Goal: Task Accomplishment & Management: Complete application form

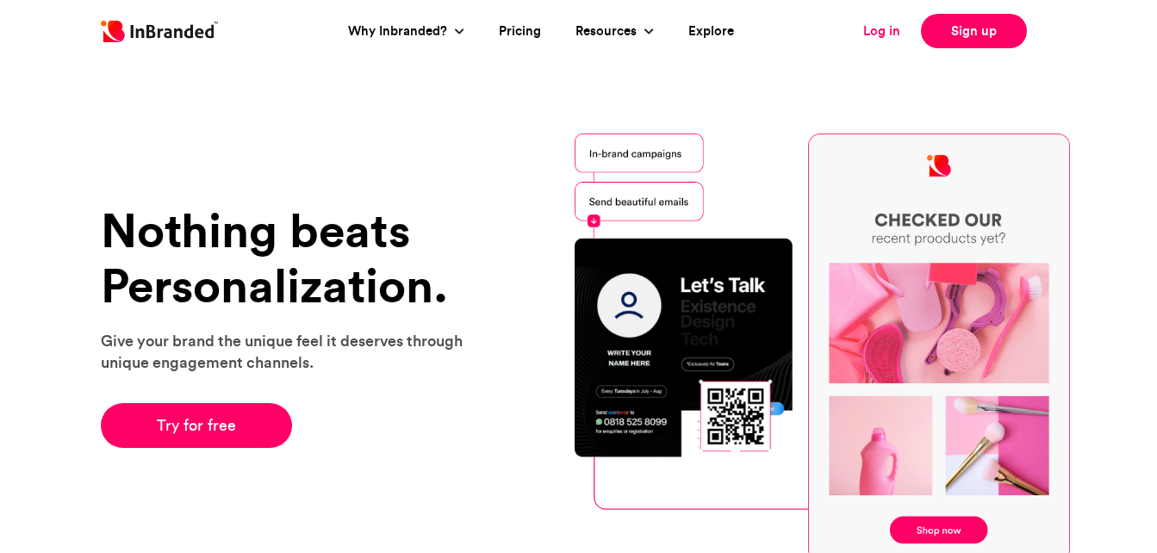
click at [877, 30] on link "Log in" at bounding box center [882, 32] width 37 height 20
click at [971, 37] on link "Sign up" at bounding box center [974, 31] width 106 height 34
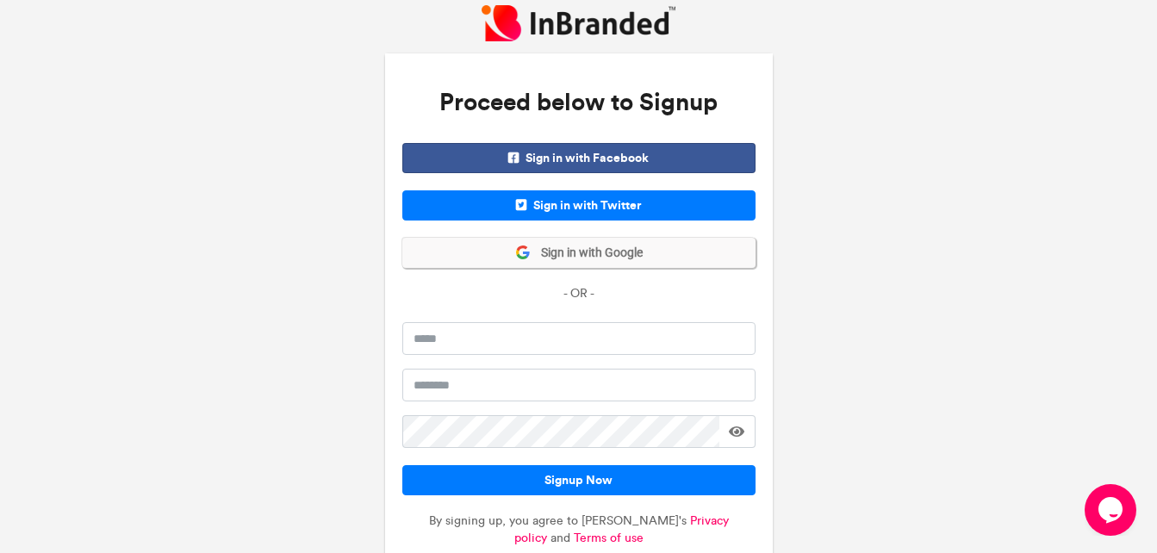
click at [610, 261] on span "Sign in with Google" at bounding box center [587, 253] width 112 height 17
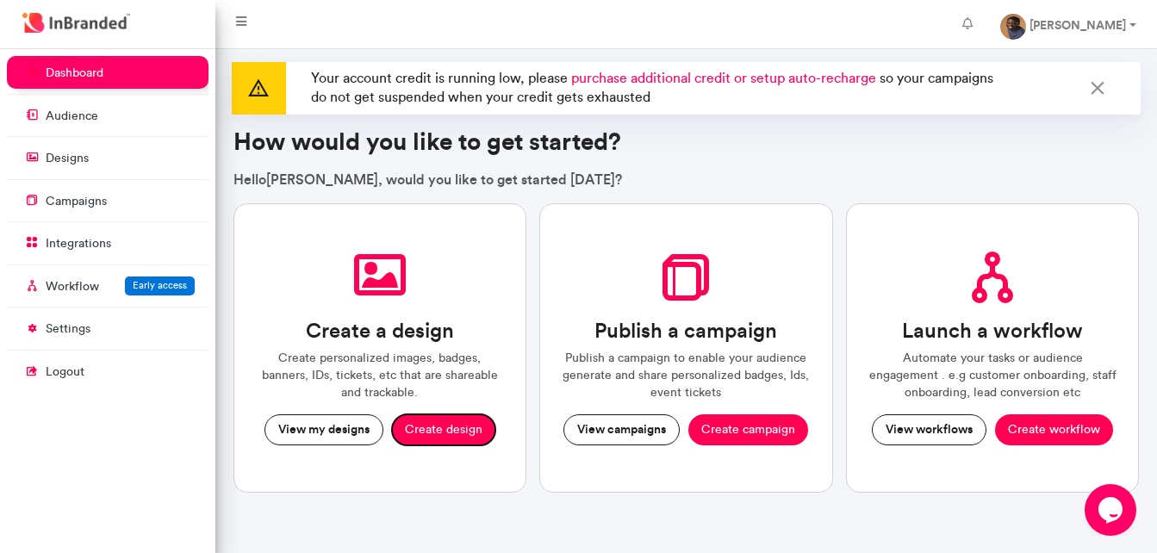
click at [452, 421] on button "Create design" at bounding box center [443, 430] width 103 height 31
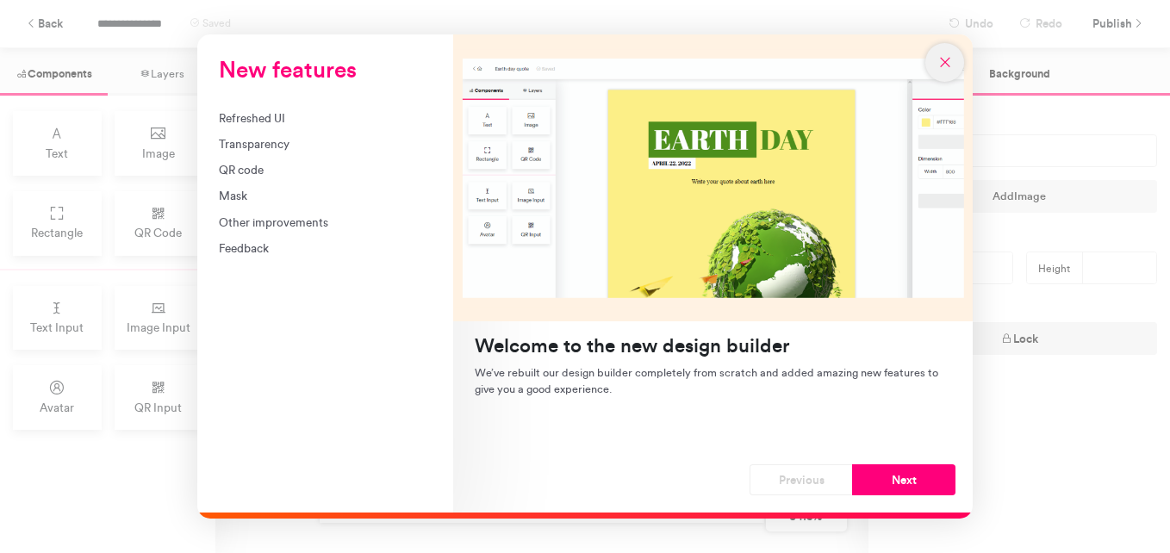
click at [946, 70] on button "New features" at bounding box center [945, 62] width 39 height 39
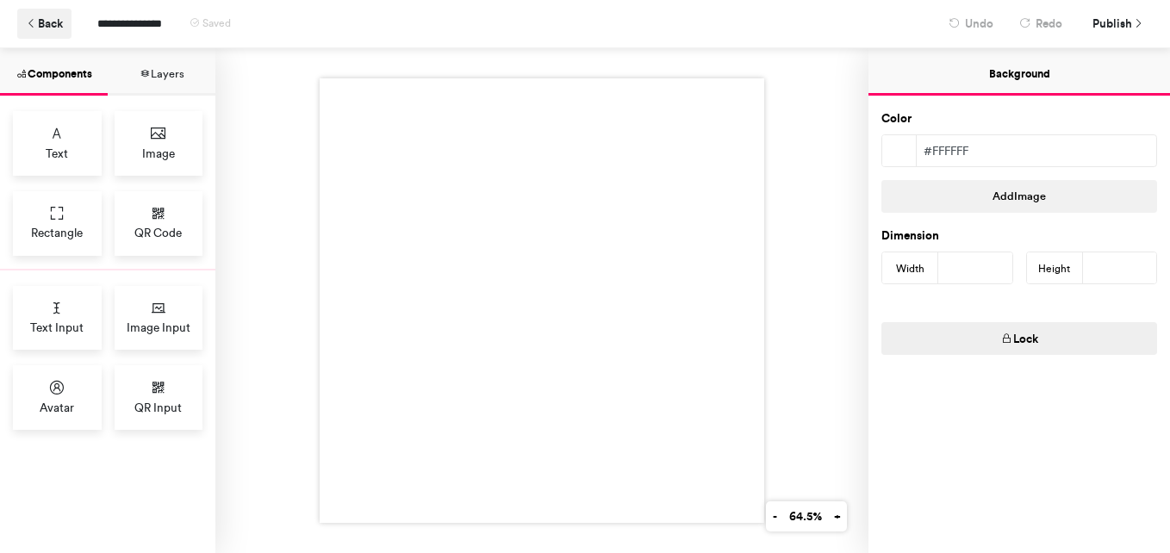
click at [45, 26] on button "Back" at bounding box center [44, 24] width 54 height 30
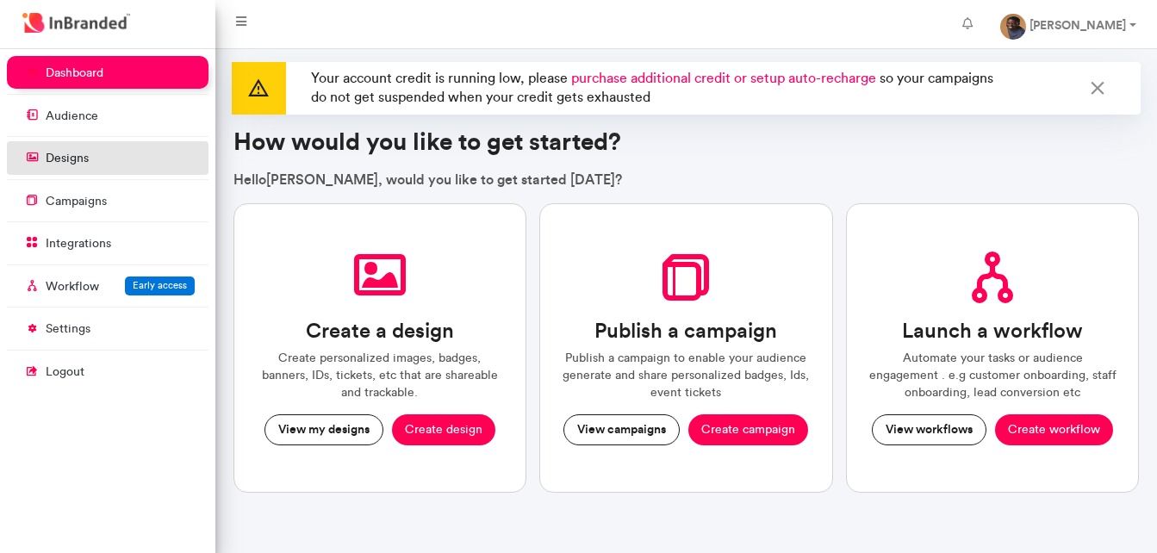
click at [116, 167] on link "designs" at bounding box center [108, 157] width 202 height 33
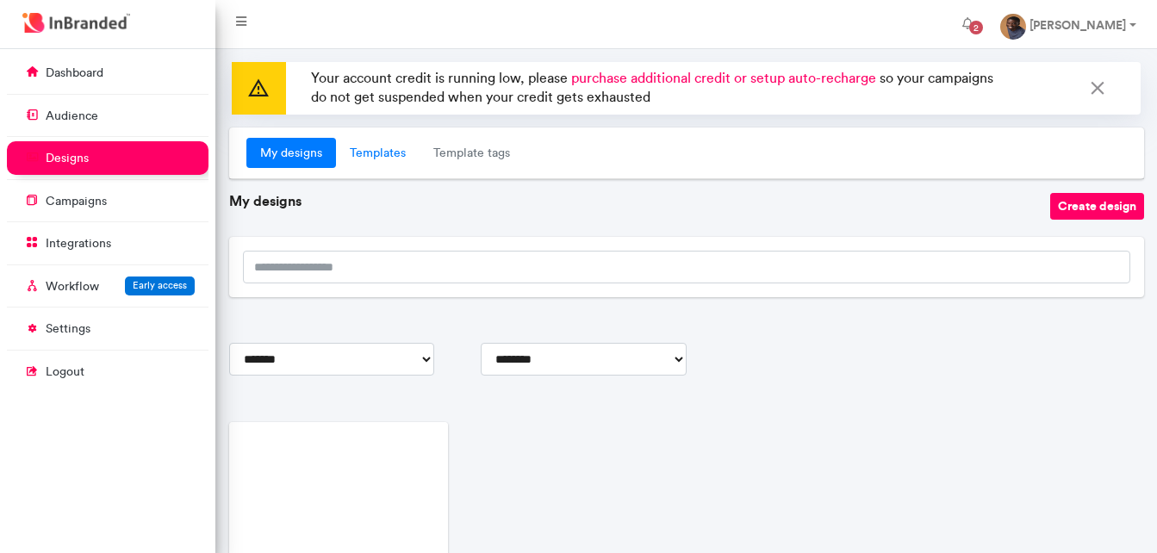
click at [365, 149] on link "Templates" at bounding box center [378, 153] width 84 height 31
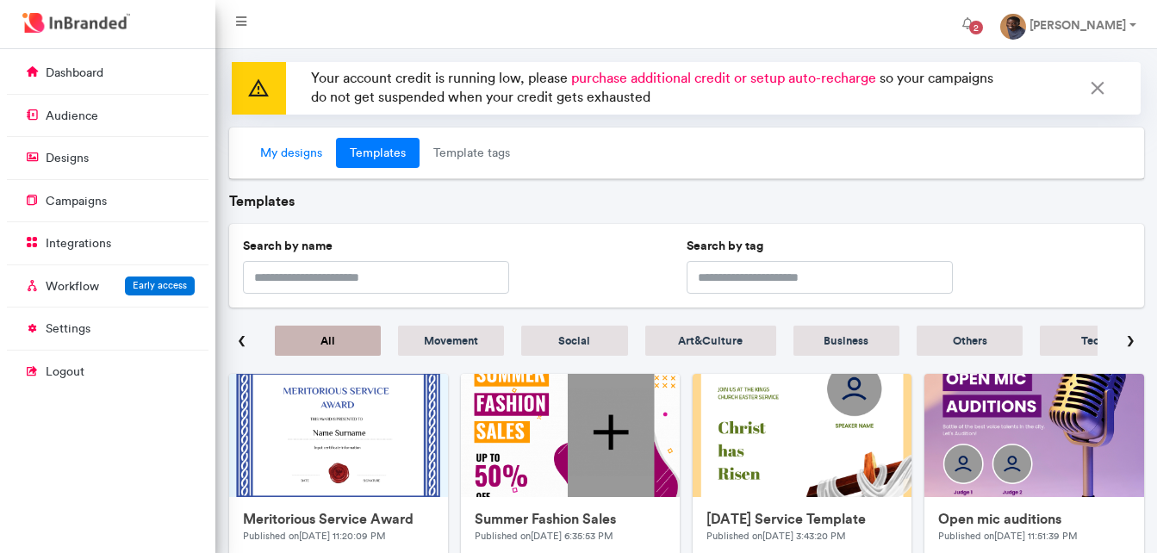
click at [273, 156] on link "My designs" at bounding box center [291, 153] width 90 height 31
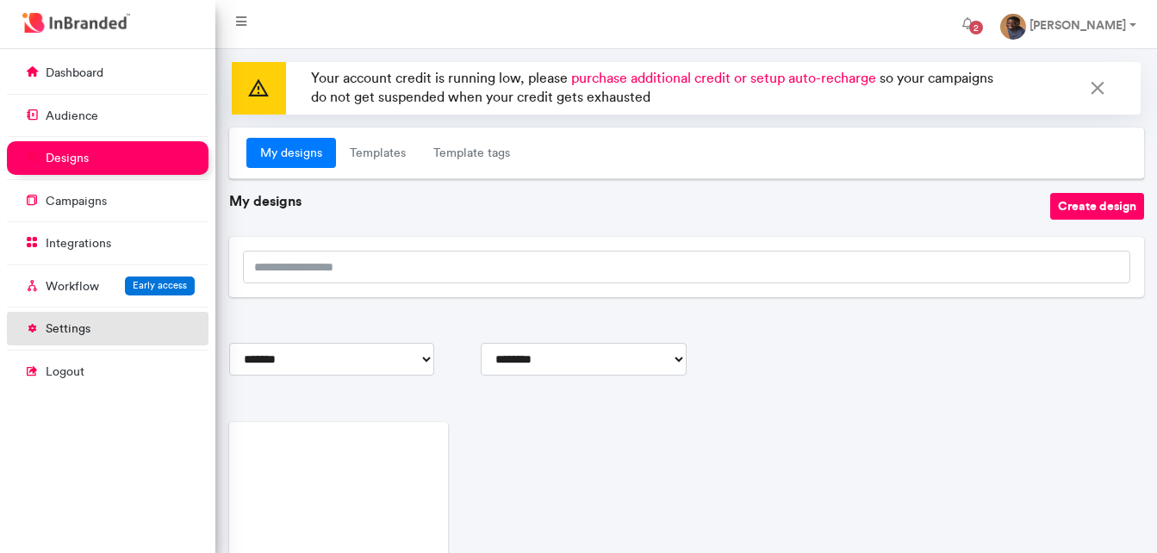
click at [76, 321] on p "settings" at bounding box center [68, 329] width 45 height 17
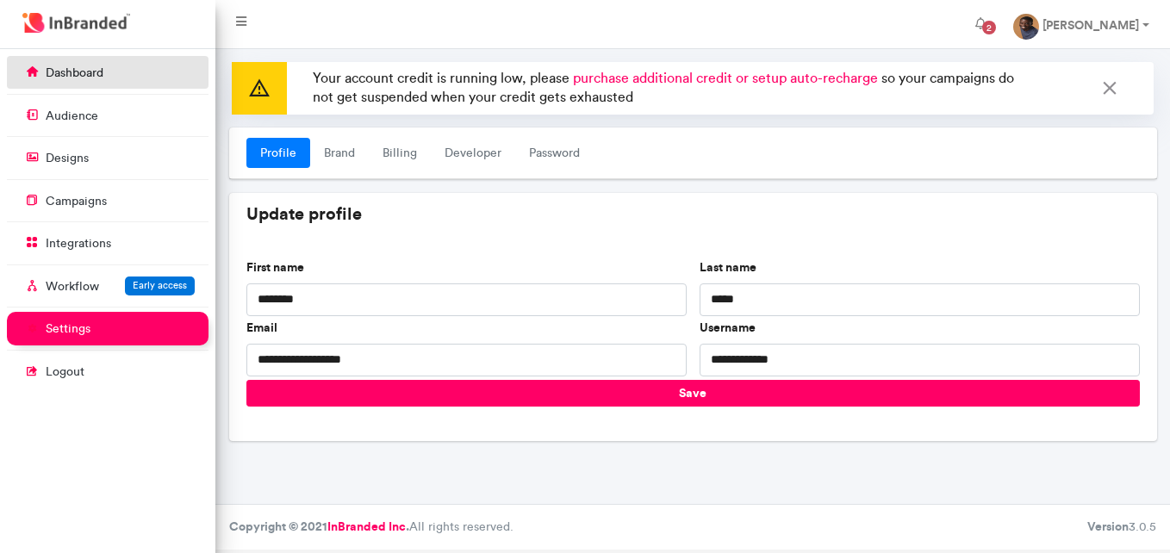
click at [103, 87] on link "dashboard" at bounding box center [108, 72] width 202 height 33
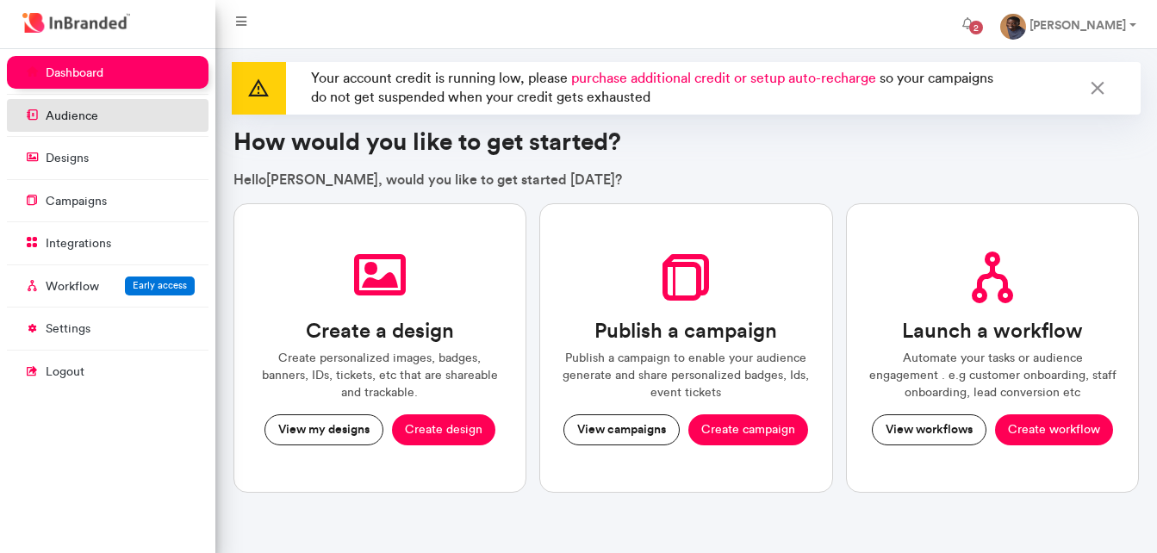
click at [77, 128] on link "audience" at bounding box center [108, 115] width 202 height 33
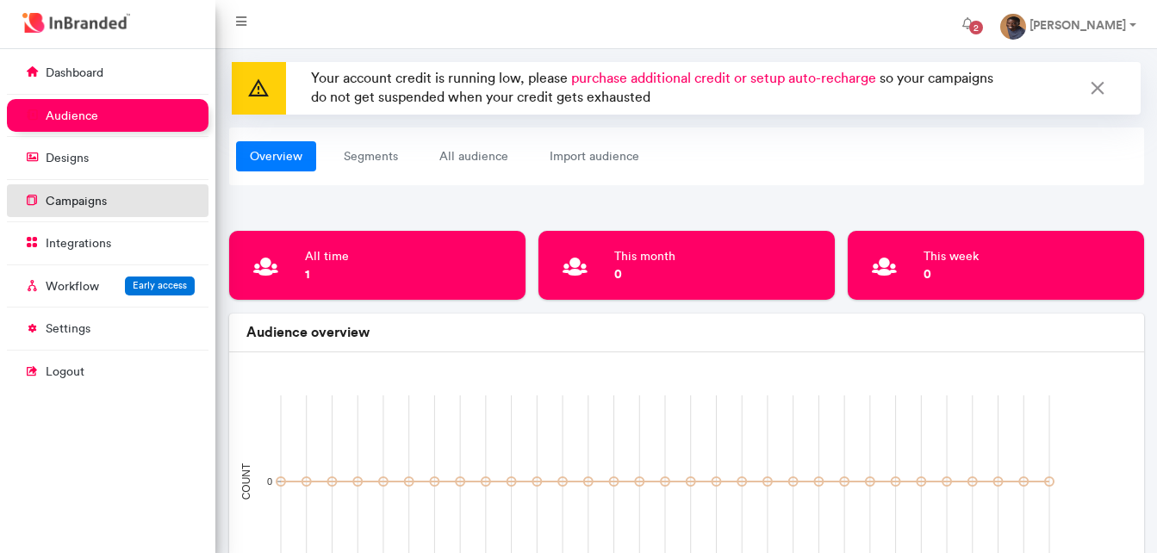
click at [86, 188] on link "campaigns" at bounding box center [108, 200] width 202 height 33
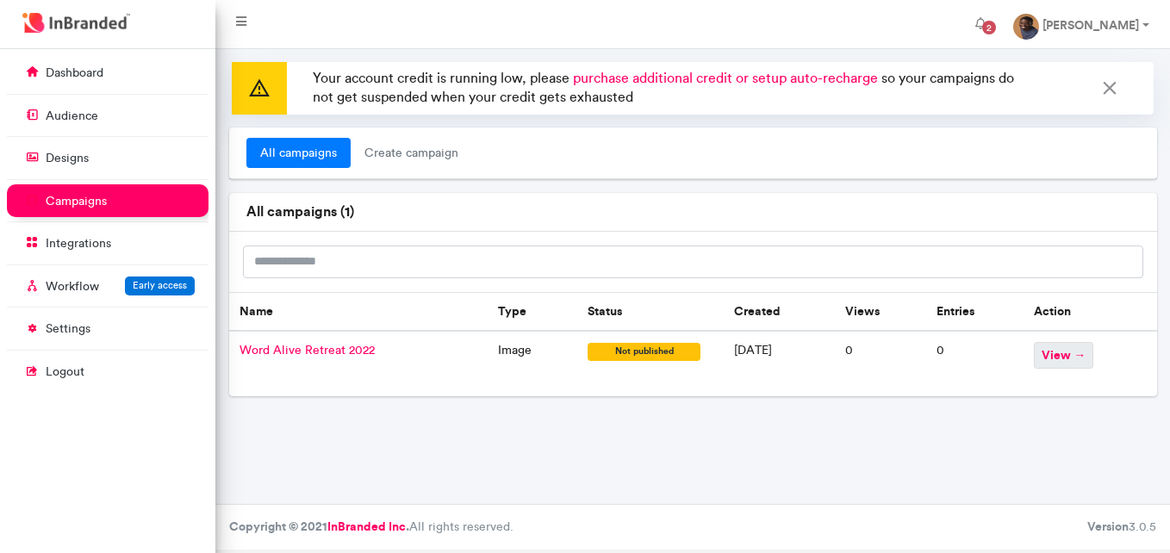
click at [1061, 353] on span "view →" at bounding box center [1063, 355] width 59 height 27
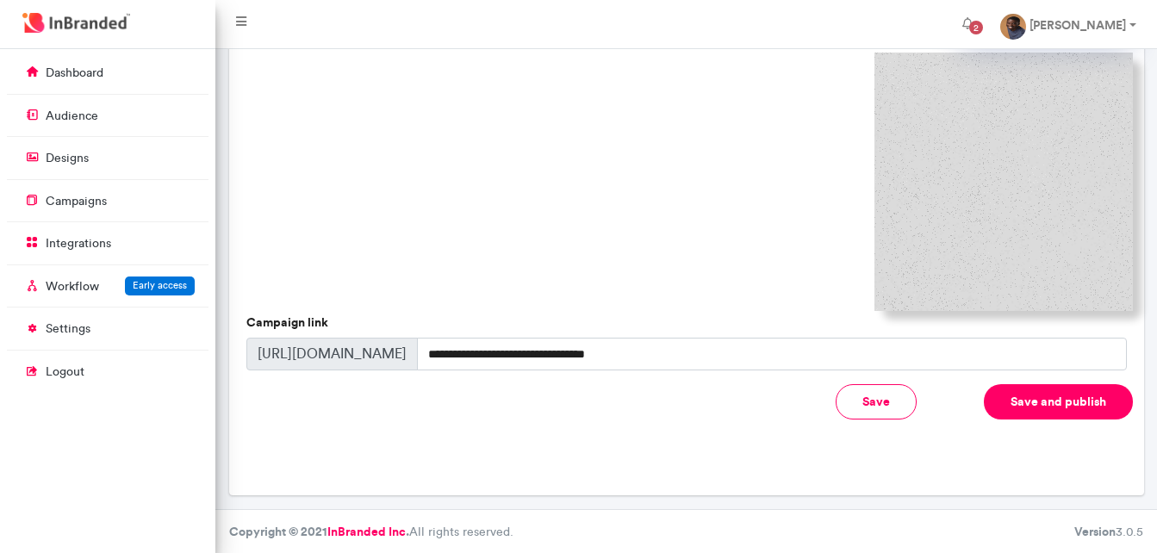
scroll to position [634, 0]
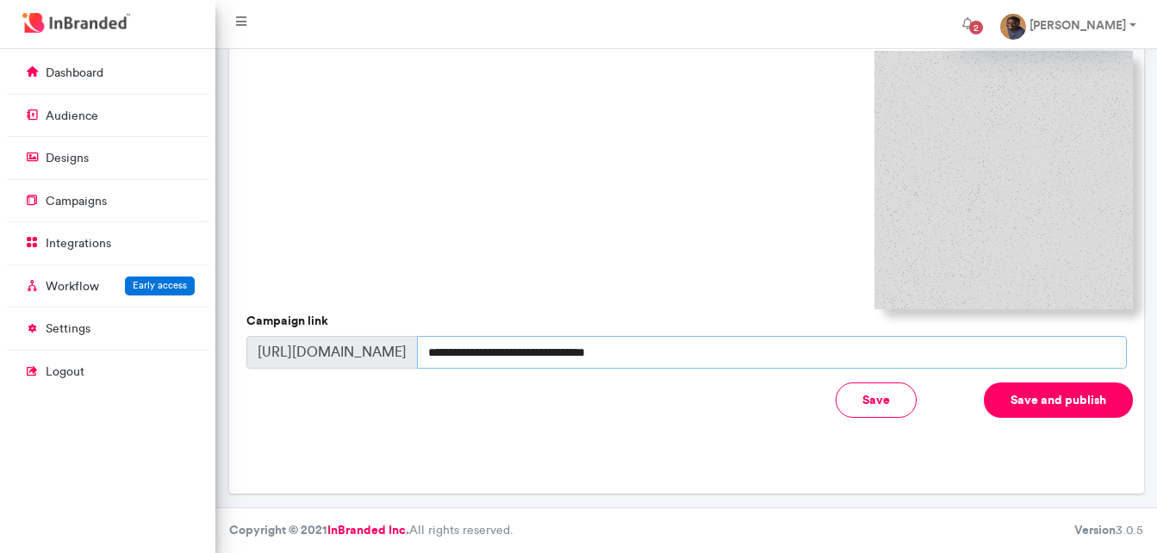
click at [698, 353] on input "**********" at bounding box center [772, 352] width 710 height 33
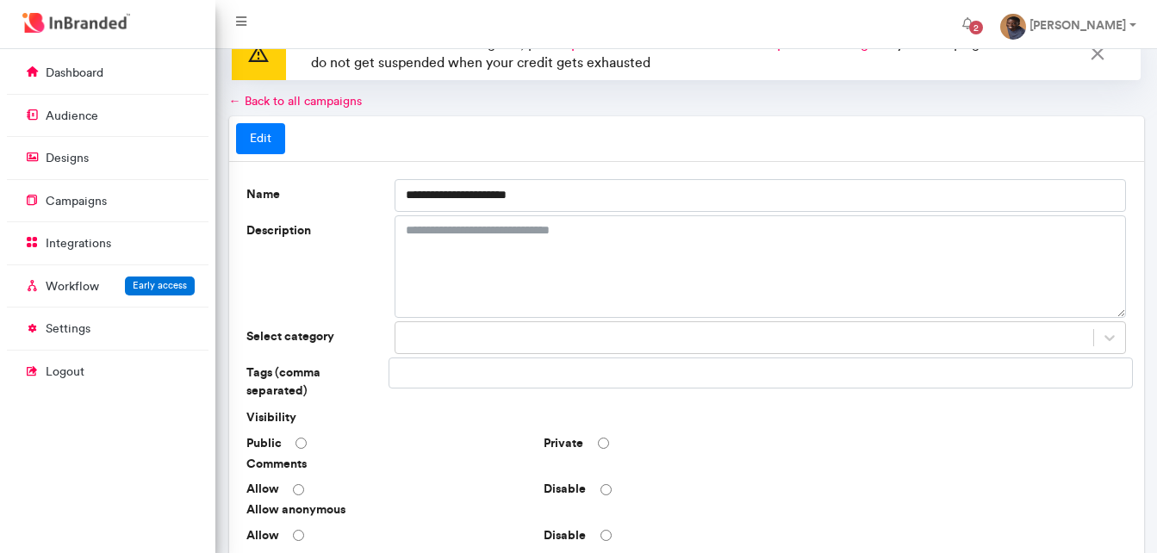
scroll to position [0, 0]
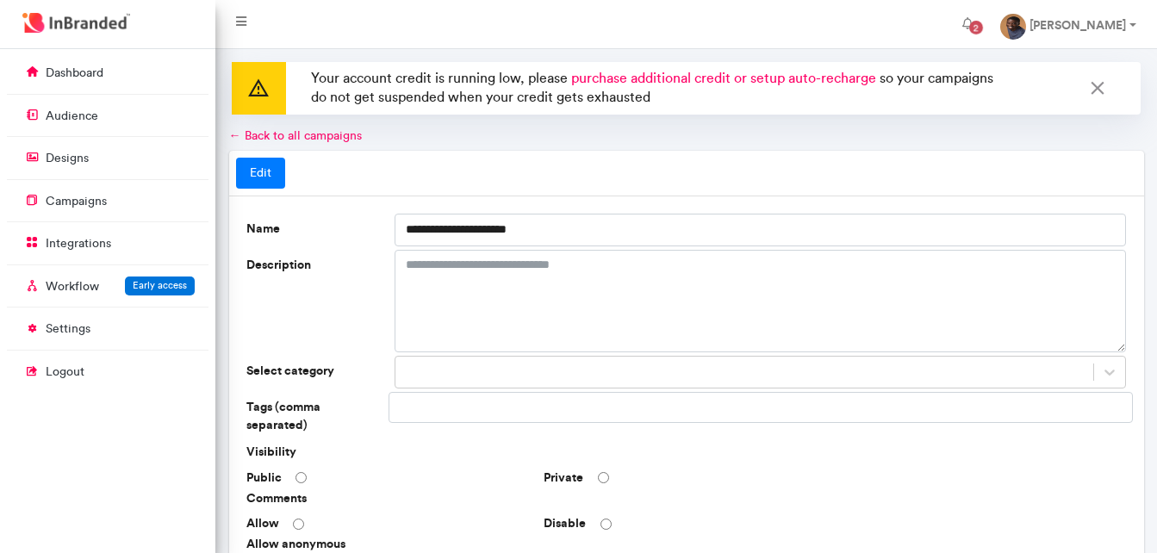
click at [268, 178] on link "Edit" at bounding box center [260, 173] width 49 height 31
click at [136, 194] on link "campaigns" at bounding box center [108, 200] width 202 height 33
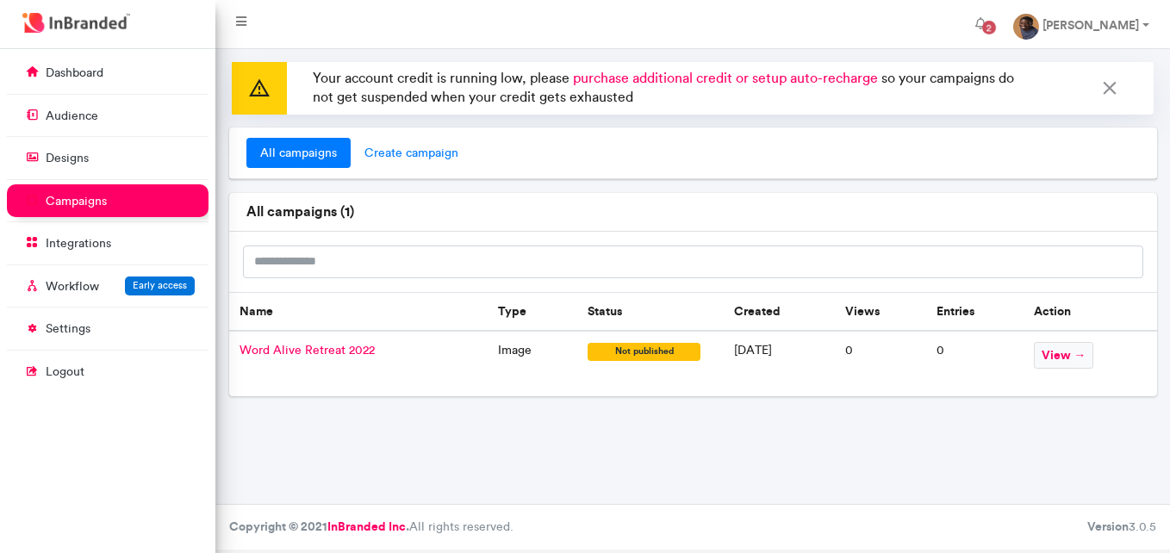
click at [415, 156] on span "create campaign" at bounding box center [412, 153] width 122 height 31
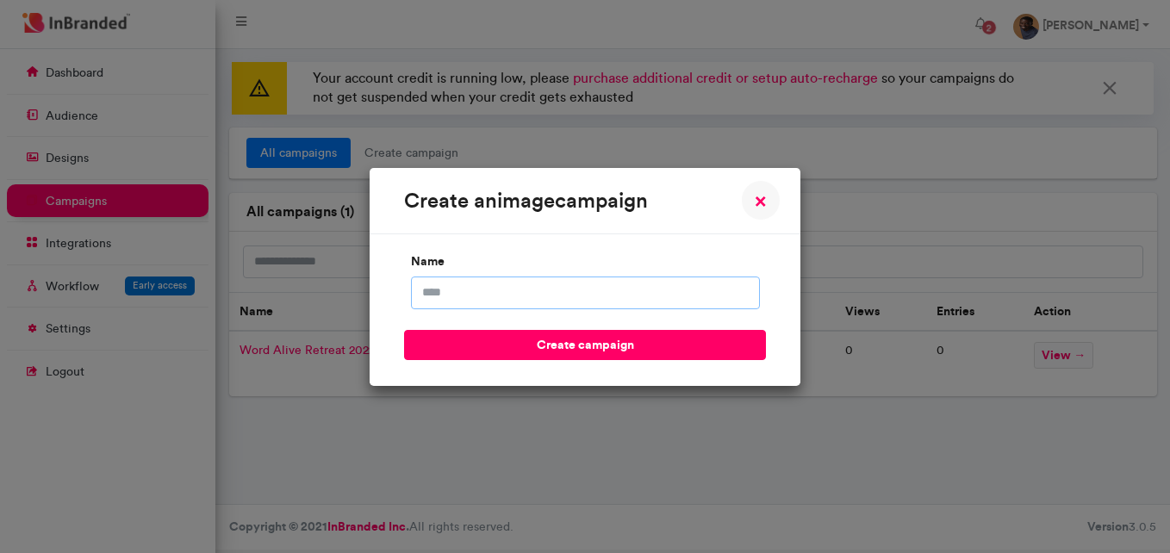
click at [576, 305] on input "name" at bounding box center [585, 293] width 349 height 33
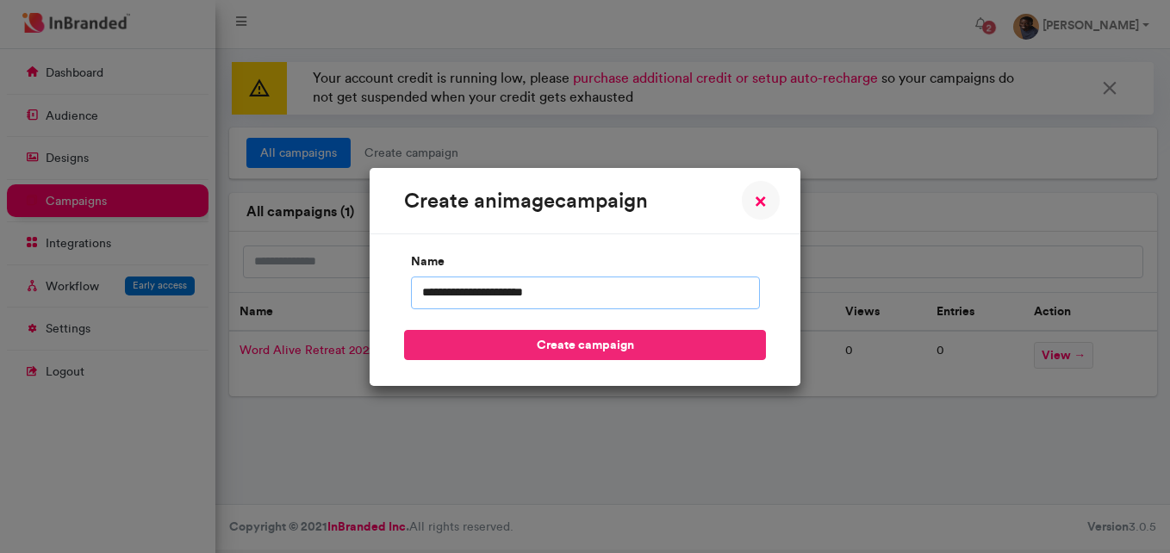
type input "**********"
click at [576, 339] on button "create campaign" at bounding box center [585, 345] width 362 height 30
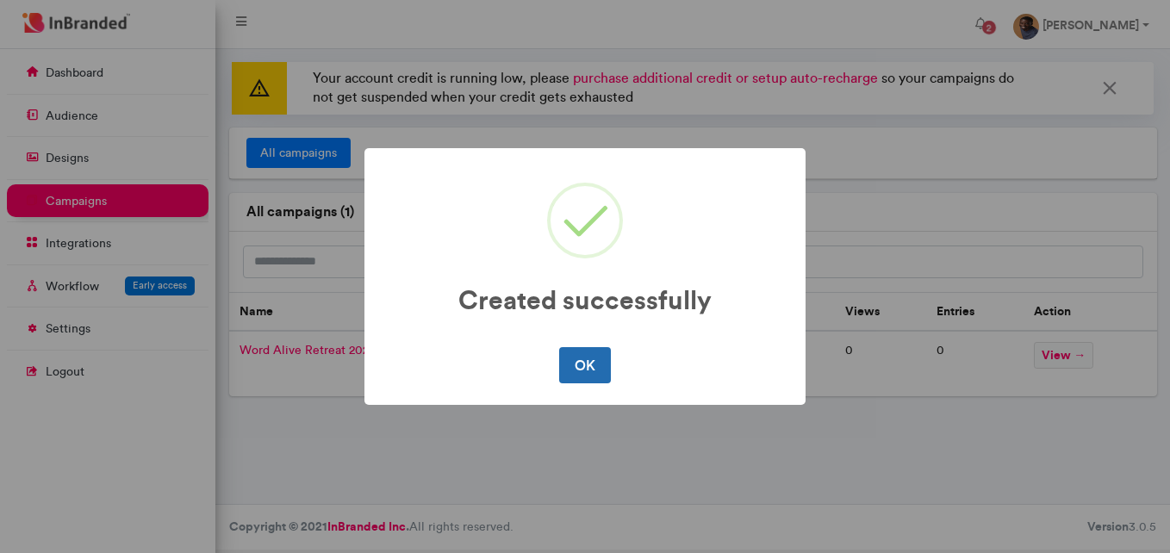
click at [590, 364] on button "OK" at bounding box center [584, 365] width 51 height 36
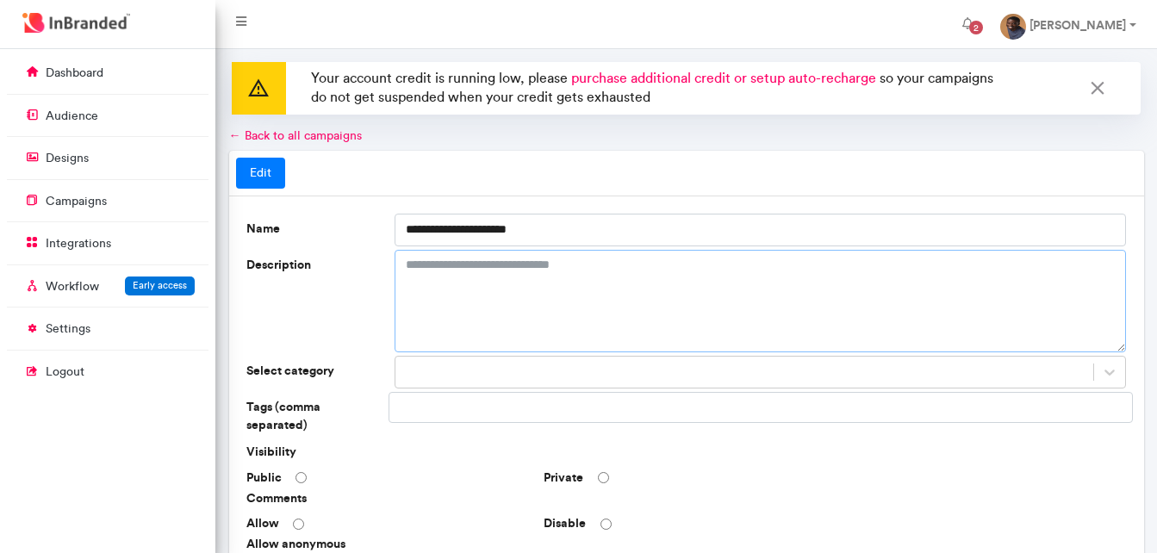
click at [520, 312] on textarea "Description" at bounding box center [761, 301] width 732 height 103
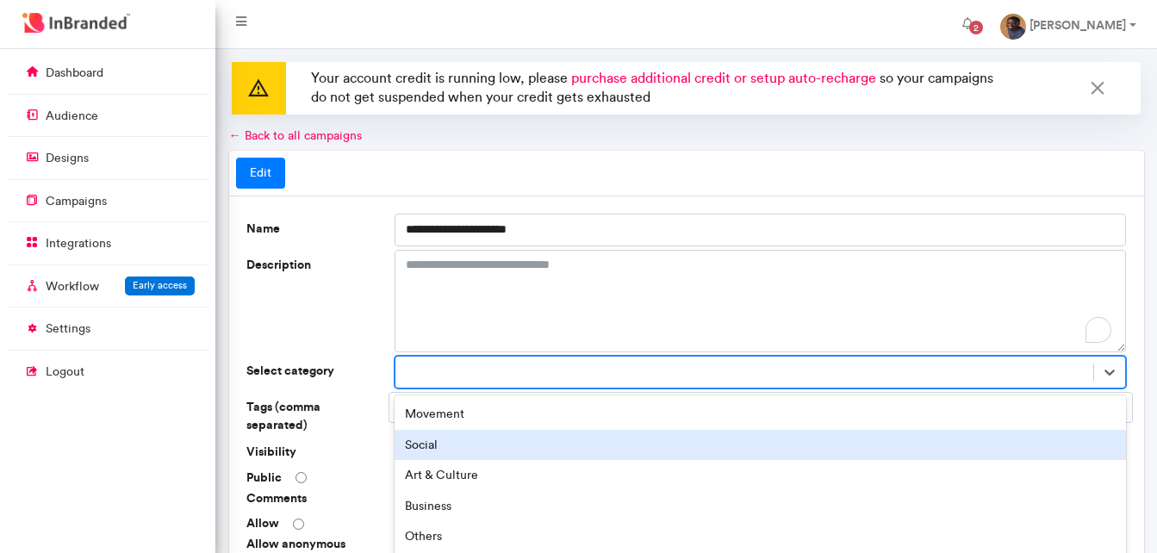
click at [515, 369] on div "option Social focused, 2 of 16. 16 results available. Use Up and Down to choose…" at bounding box center [761, 372] width 732 height 33
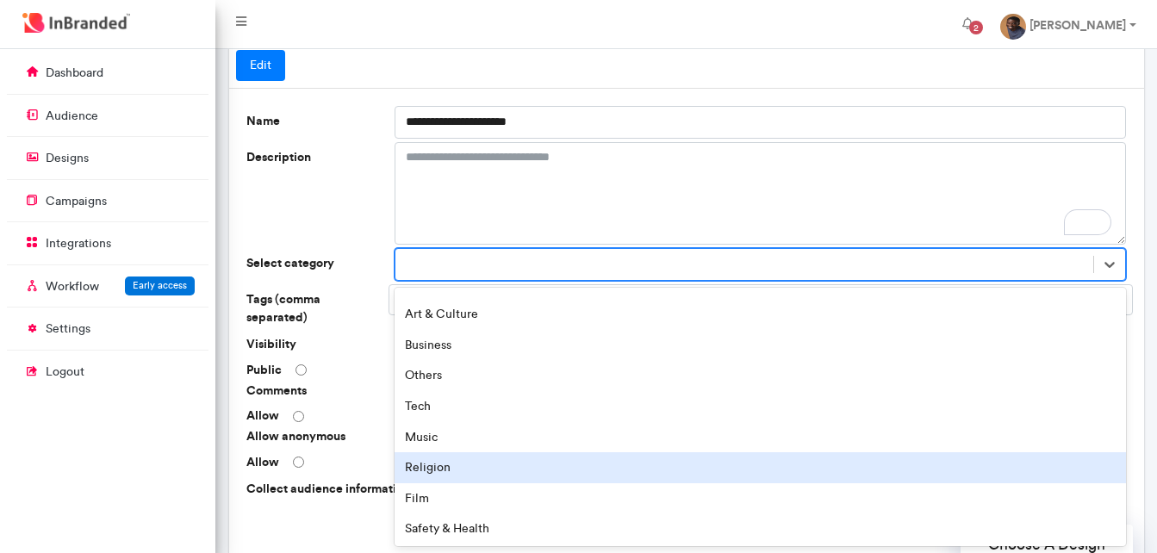
scroll to position [54, 0]
click at [501, 474] on div "Religion" at bounding box center [761, 467] width 732 height 31
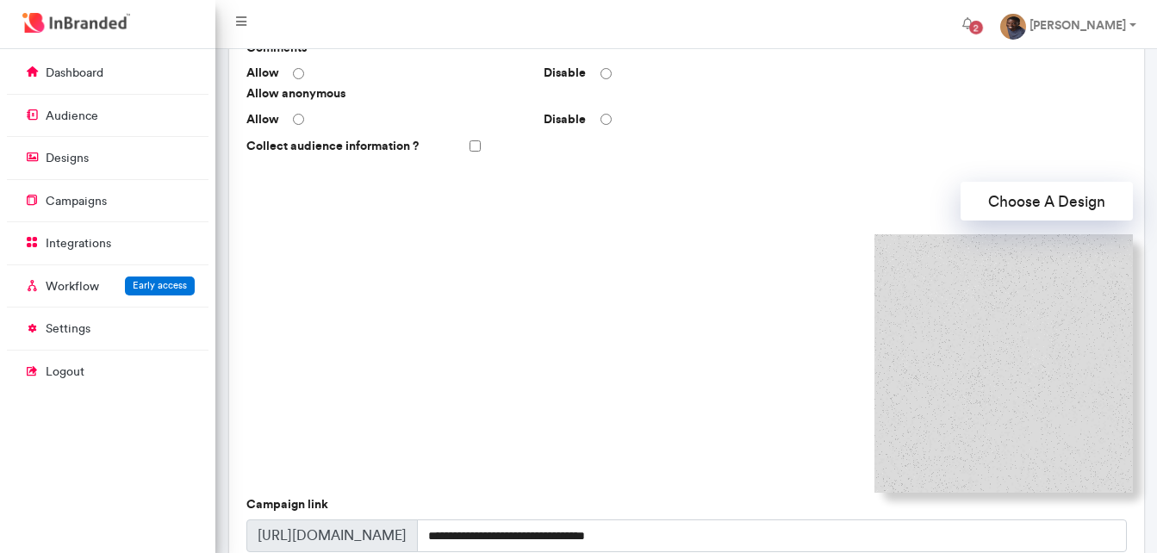
scroll to position [463, 0]
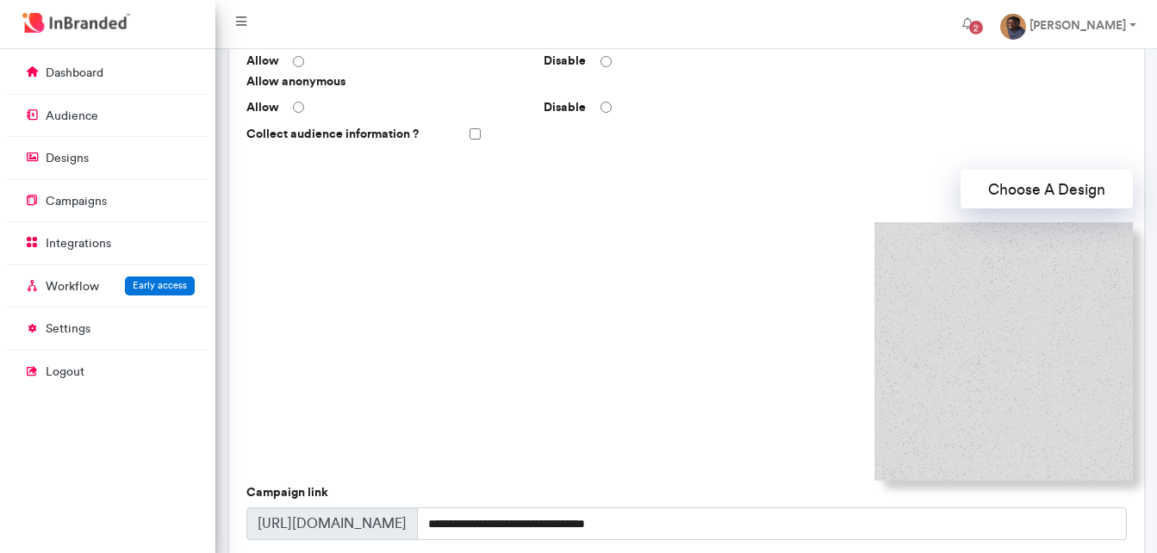
click at [986, 322] on img at bounding box center [1004, 351] width 259 height 259
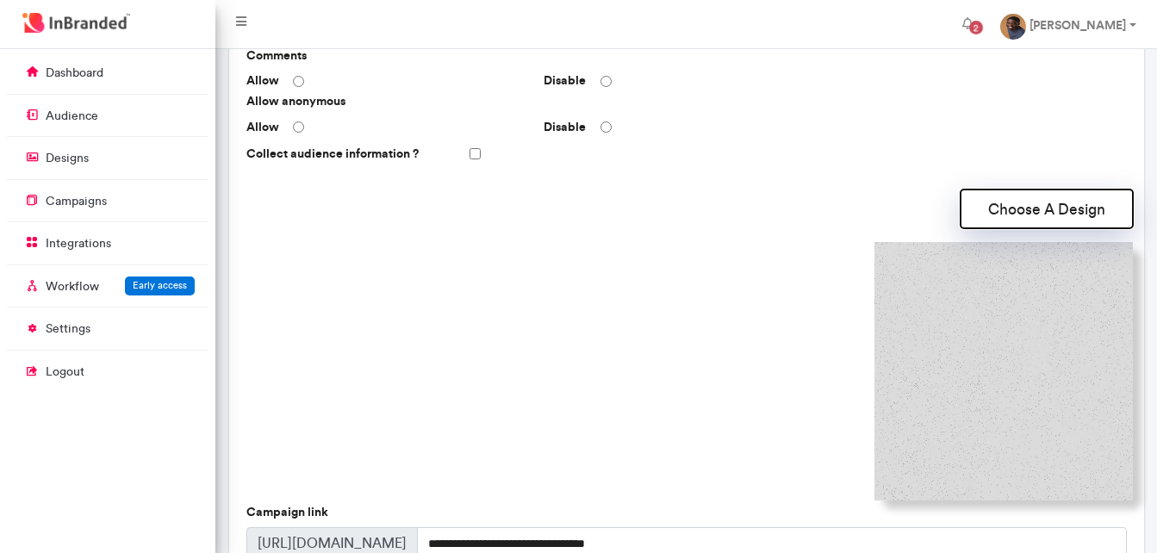
click at [1027, 209] on button "Choose A Design" at bounding box center [1047, 209] width 172 height 39
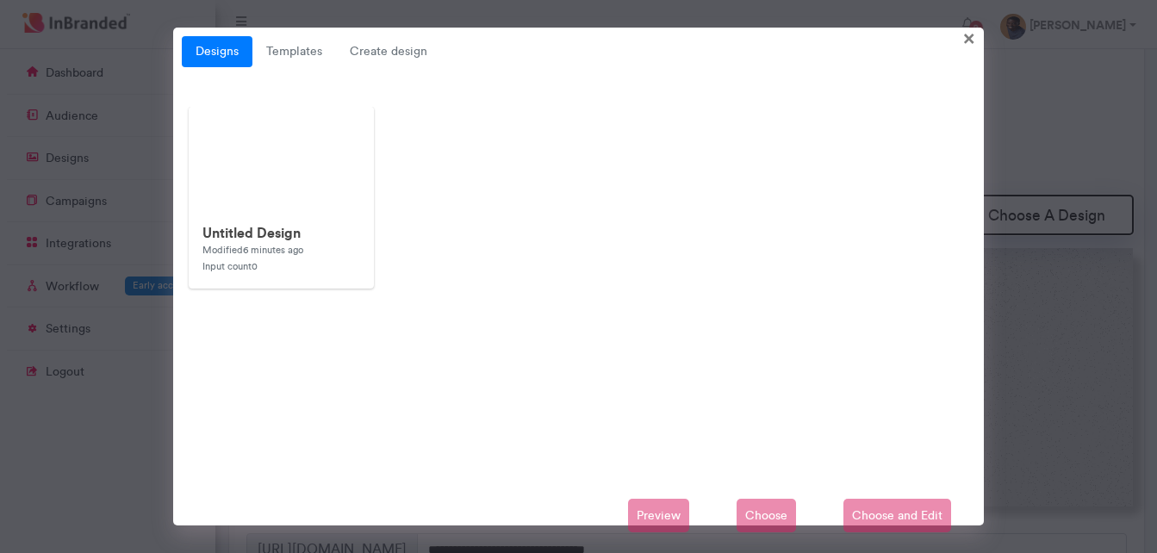
scroll to position [403, 0]
click at [303, 56] on link "Templates" at bounding box center [295, 51] width 84 height 31
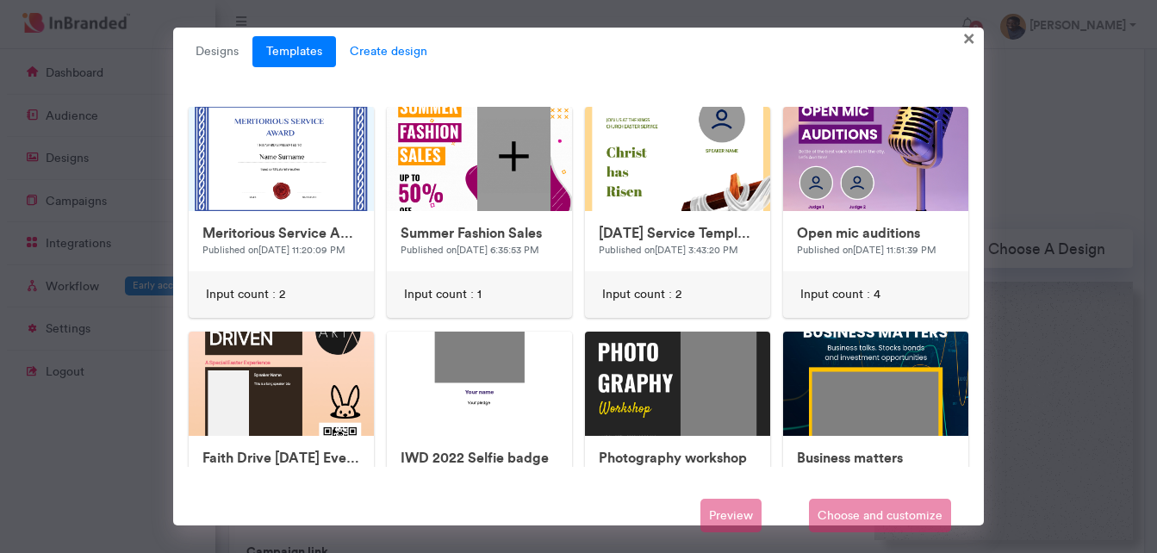
click at [365, 52] on span "Create design" at bounding box center [388, 51] width 105 height 31
click at [220, 63] on link "Designs" at bounding box center [217, 51] width 71 height 31
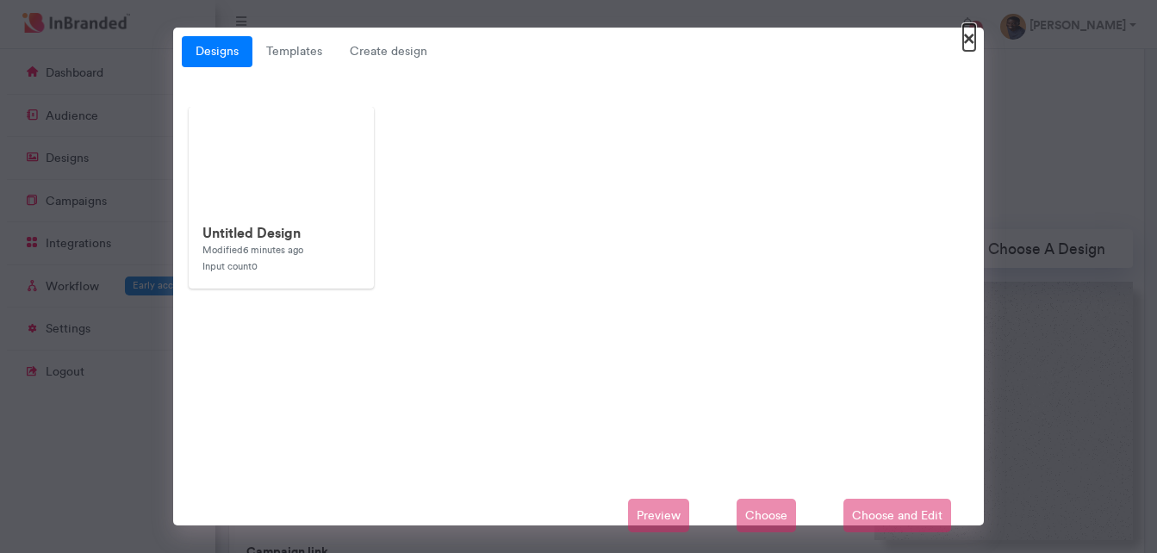
click at [972, 41] on span "×" at bounding box center [970, 37] width 12 height 27
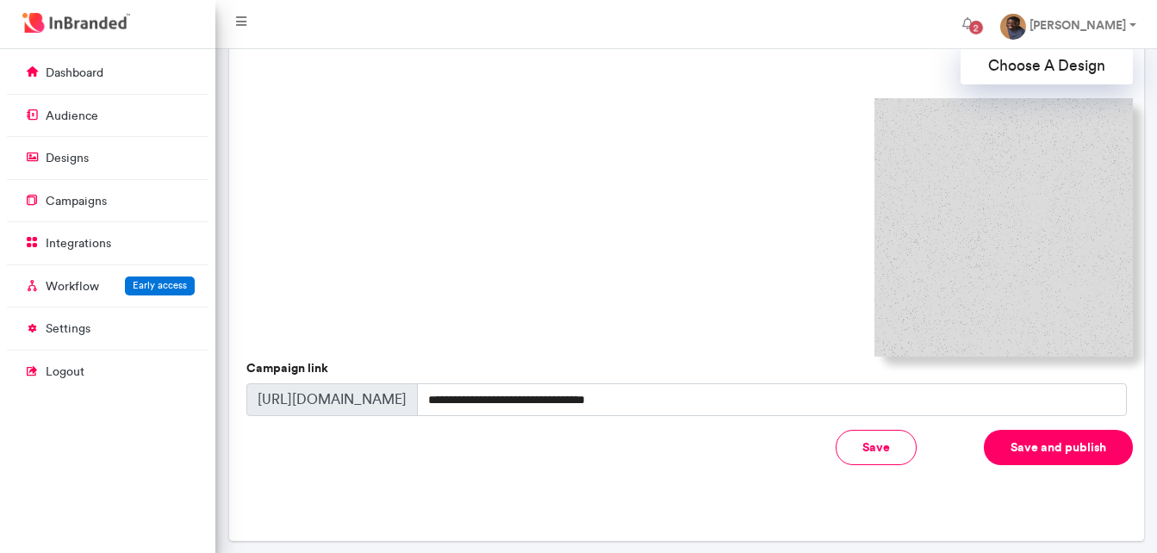
scroll to position [634, 0]
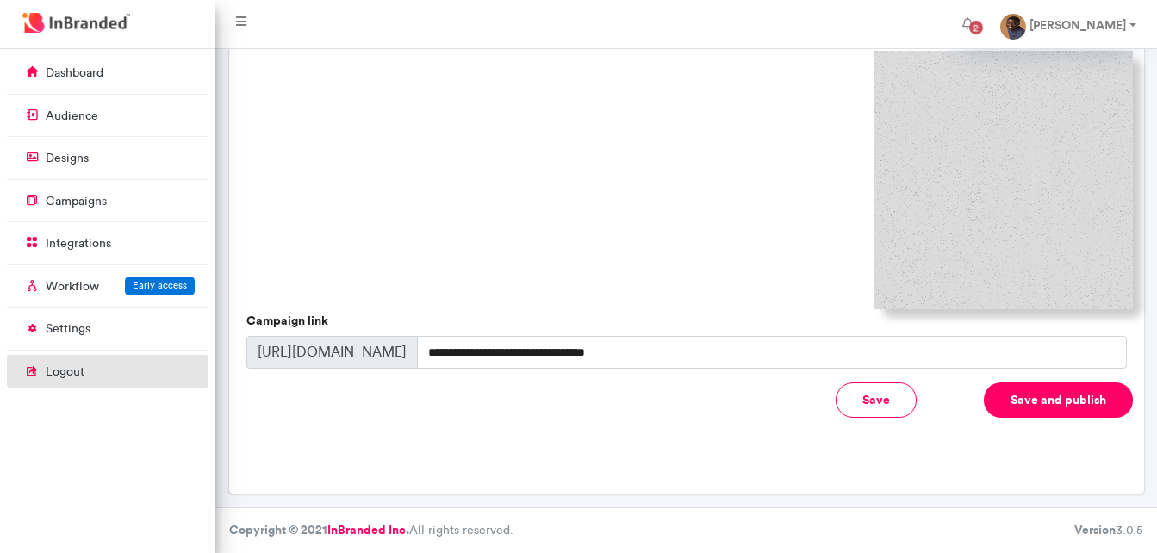
click at [94, 369] on span "logout" at bounding box center [108, 371] width 202 height 33
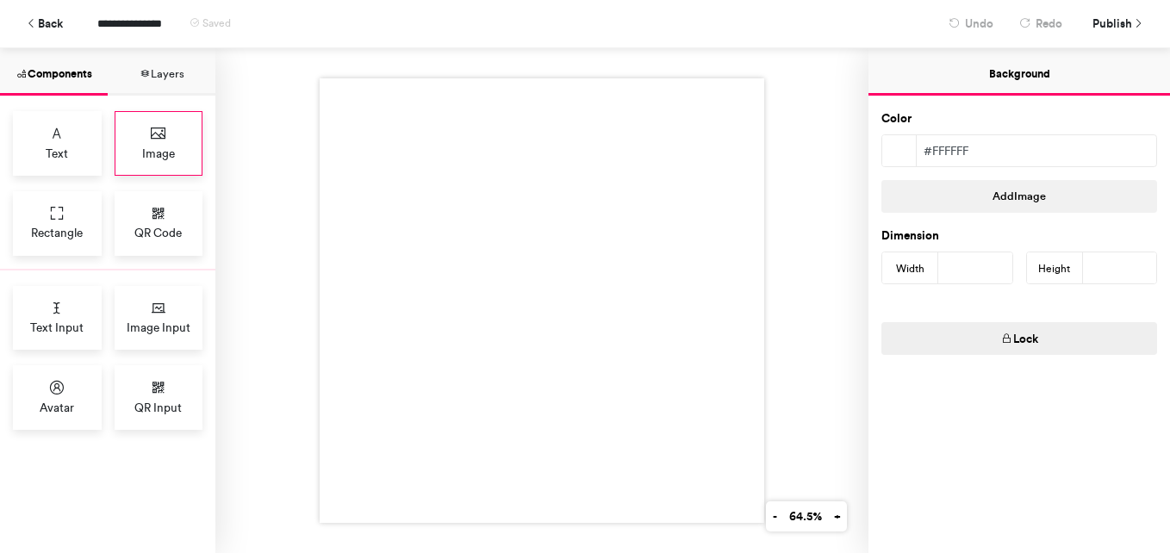
click at [150, 158] on span "Image" at bounding box center [158, 153] width 33 height 17
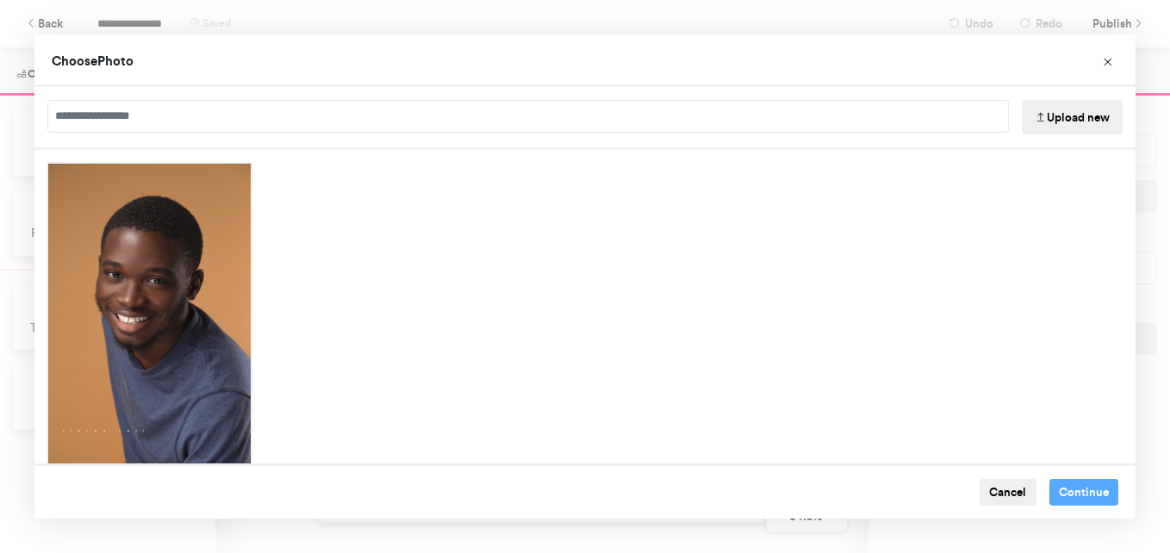
click at [1046, 128] on button "Upload new" at bounding box center [1072, 117] width 101 height 34
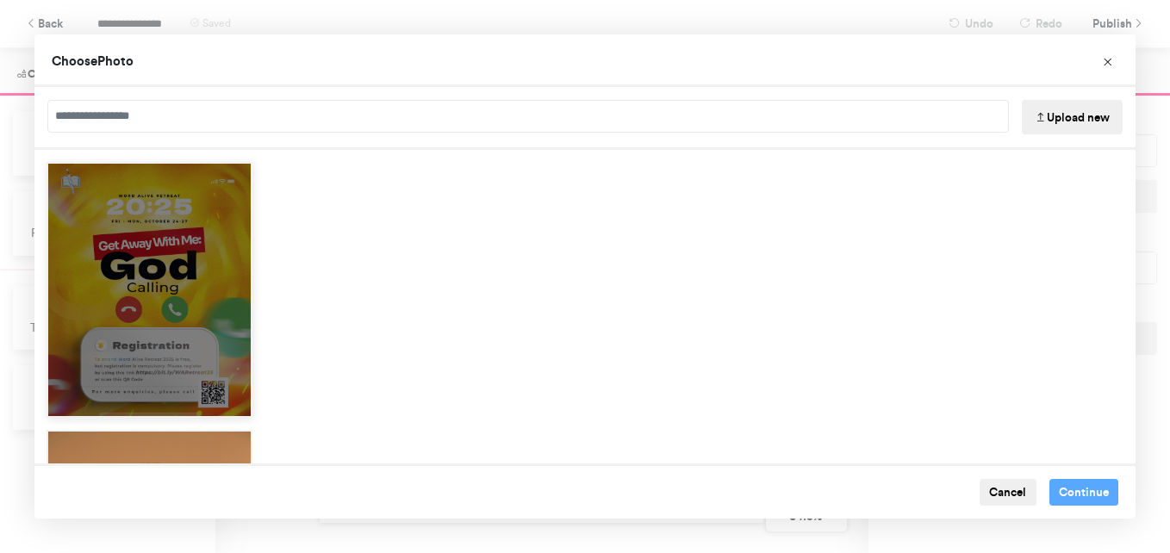
click at [165, 390] on div "Choose Image" at bounding box center [149, 403] width 203 height 26
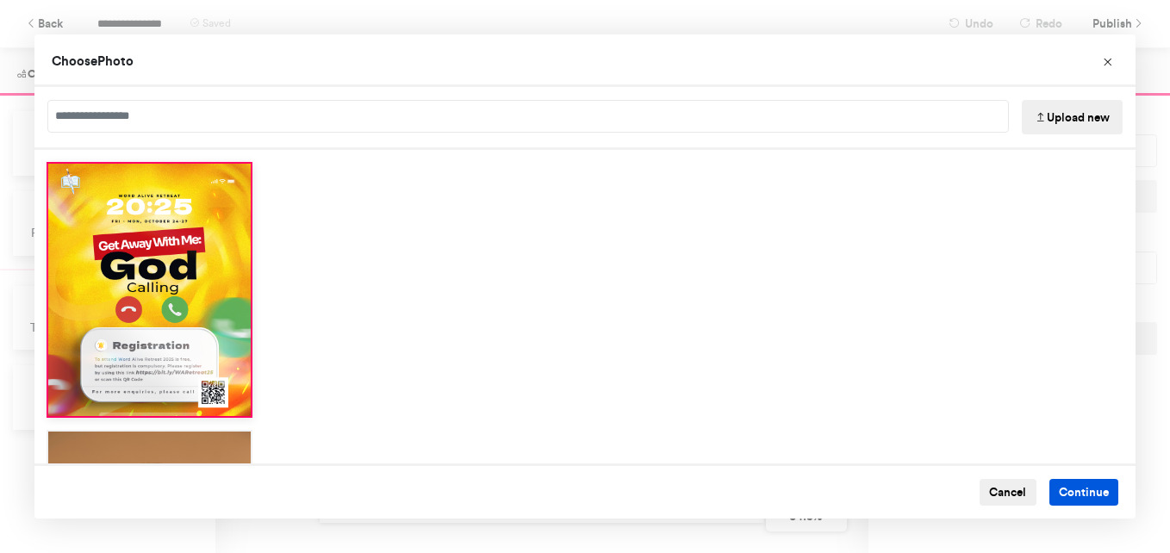
click at [1067, 483] on button "Continue" at bounding box center [1085, 493] width 70 height 28
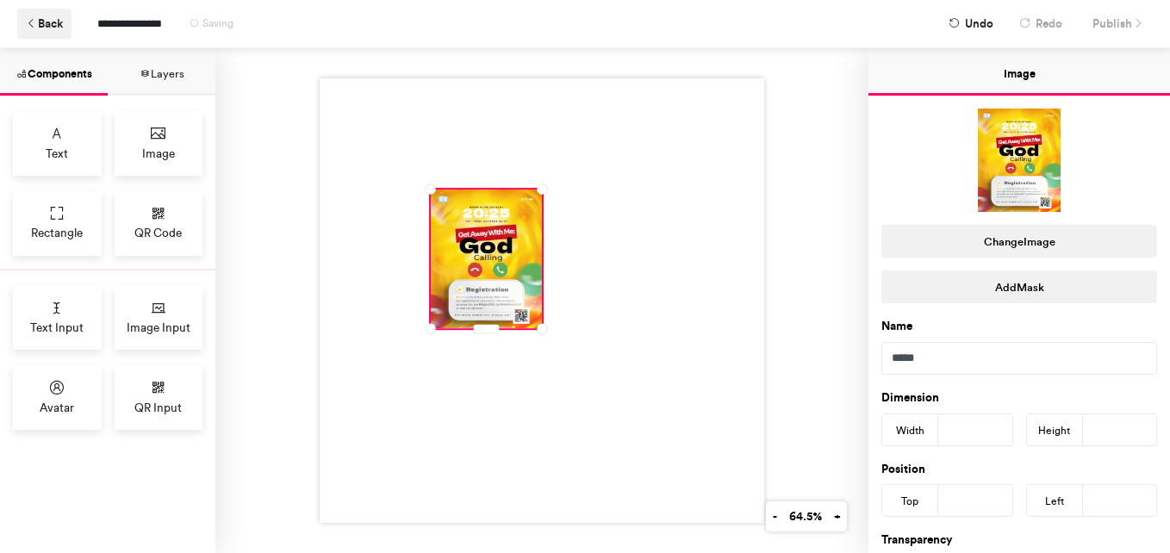
click at [32, 26] on icon at bounding box center [32, 24] width 12 height 12
